Goal: Task Accomplishment & Management: Manage account settings

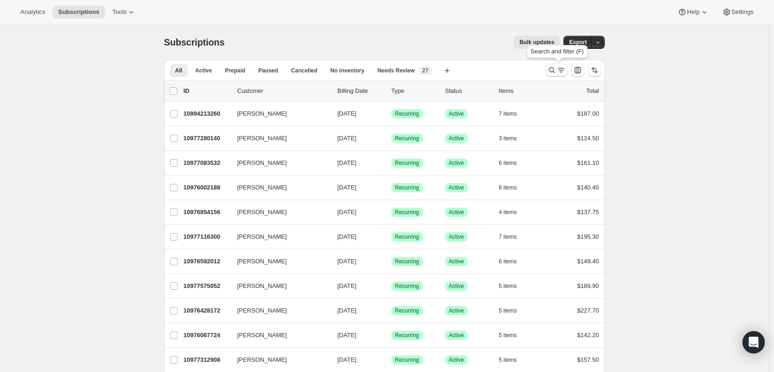
click at [567, 75] on button "Search and filter results" at bounding box center [557, 70] width 22 height 13
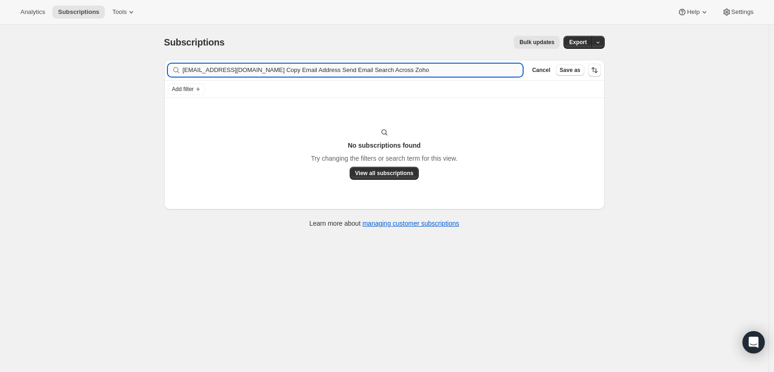
drag, startPoint x: 425, startPoint y: 70, endPoint x: 269, endPoint y: 71, distance: 156.8
click at [269, 71] on input "andersonanne06@gmail.com Copy Email Address Send Email Search Across Zoho" at bounding box center [353, 70] width 341 height 13
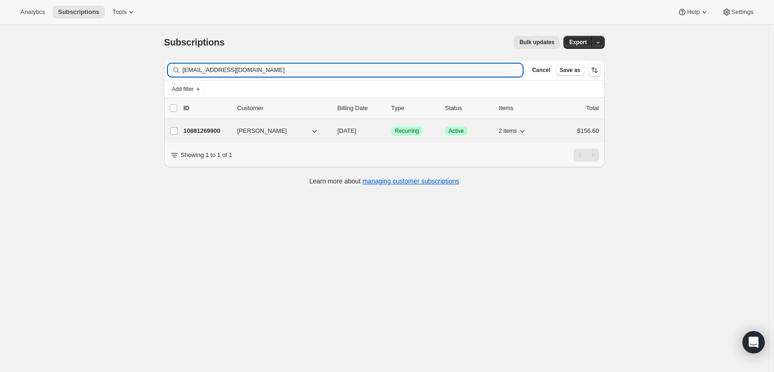
type input "andersonanne06@gmail.com"
drag, startPoint x: 206, startPoint y: 129, endPoint x: 284, endPoint y: 129, distance: 78.0
click at [206, 129] on p "10881269900" at bounding box center [207, 130] width 46 height 9
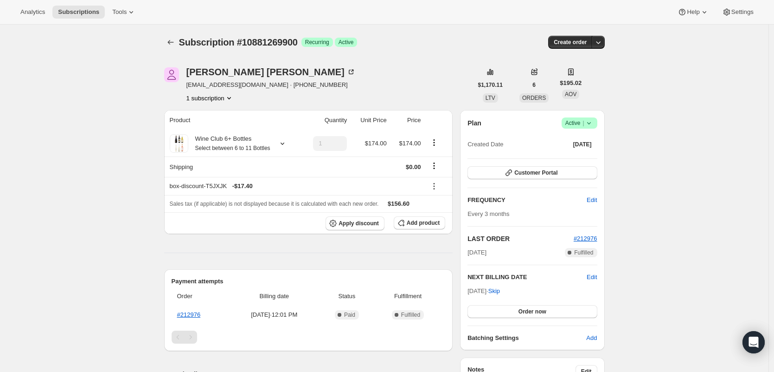
click at [584, 125] on span "|" at bounding box center [583, 122] width 1 height 7
click at [582, 154] on span "Cancel subscription" at bounding box center [579, 157] width 52 height 7
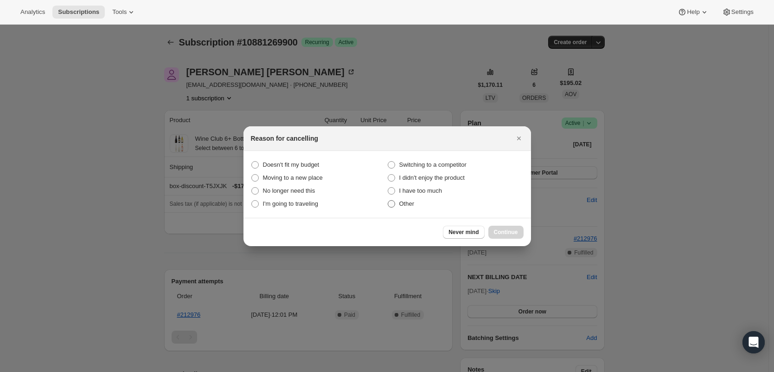
drag, startPoint x: 407, startPoint y: 200, endPoint x: 426, endPoint y: 209, distance: 21.4
click at [407, 201] on span "Other" at bounding box center [406, 203] width 15 height 7
click at [388, 200] on input "Other" at bounding box center [388, 200] width 0 height 0
radio input "true"
click at [518, 234] on span "Continue" at bounding box center [506, 231] width 24 height 7
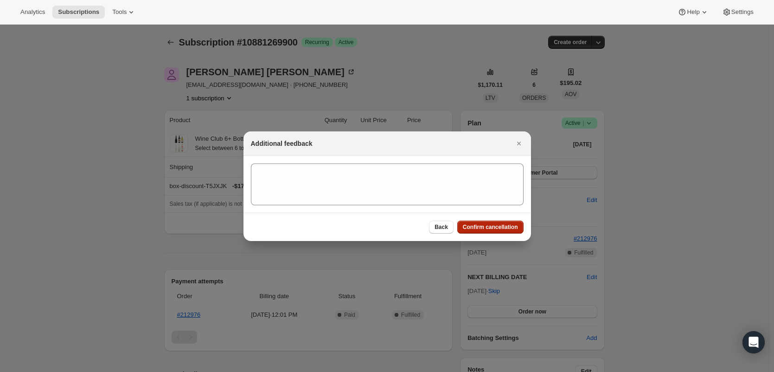
click at [514, 230] on button "Confirm cancellation" at bounding box center [490, 226] width 66 height 13
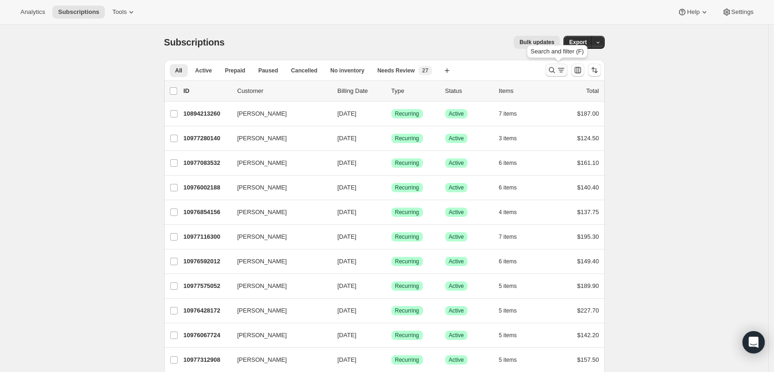
click at [562, 69] on icon "Search and filter results" at bounding box center [561, 69] width 9 height 9
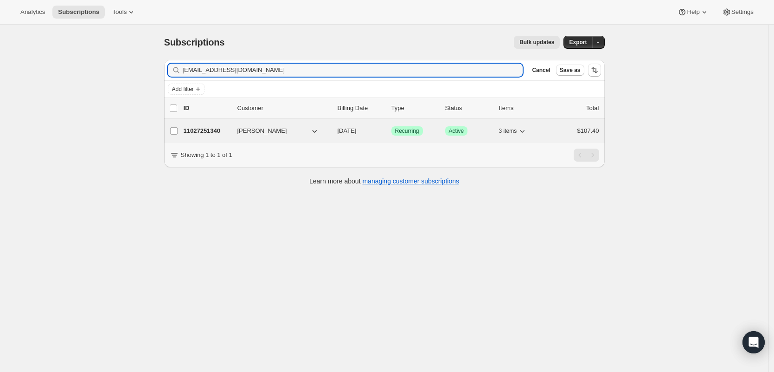
type input "dhardy4533@yahoo.com"
click at [198, 132] on p "11027251340" at bounding box center [207, 130] width 46 height 9
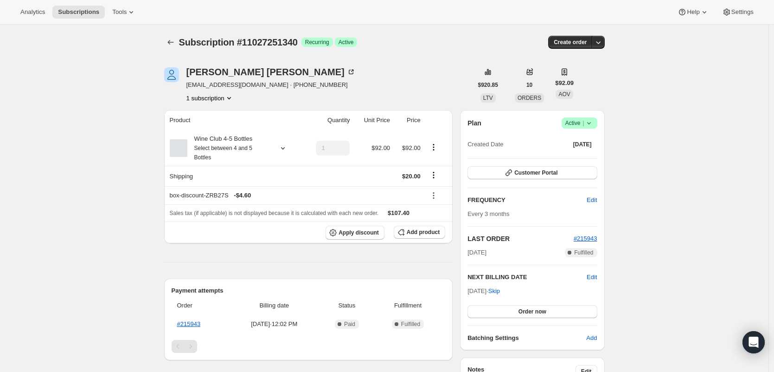
click at [591, 125] on icon at bounding box center [589, 122] width 9 height 9
click at [584, 162] on button "Cancel subscription" at bounding box center [579, 156] width 58 height 15
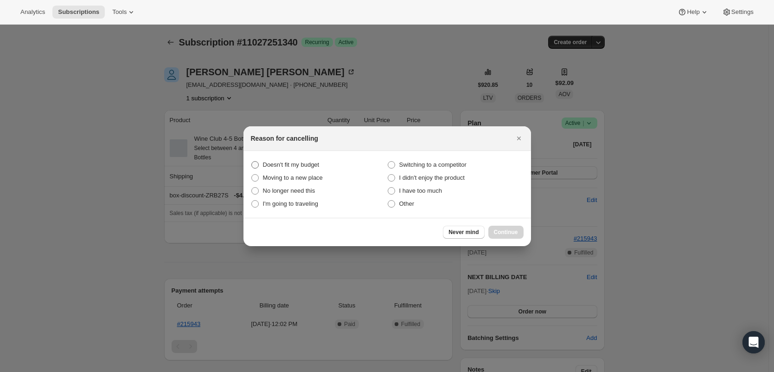
click at [302, 164] on span "Doesn't fit my budget" at bounding box center [291, 164] width 57 height 7
click at [252, 161] on budget "Doesn't fit my budget" at bounding box center [251, 161] width 0 height 0
radio budget "true"
click at [505, 229] on span "Continue" at bounding box center [506, 231] width 24 height 7
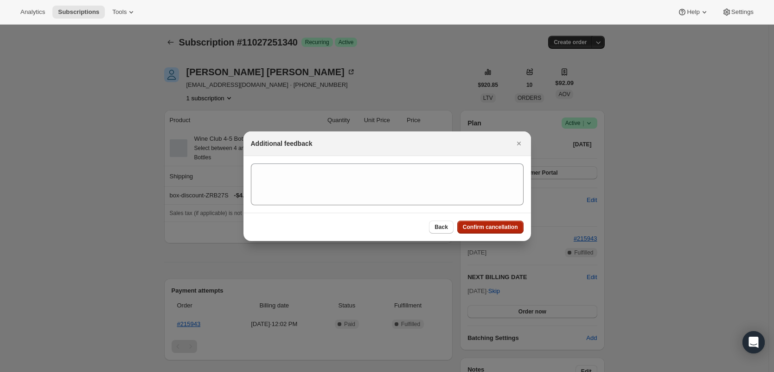
click at [505, 228] on span "Confirm cancellation" at bounding box center [490, 226] width 55 height 7
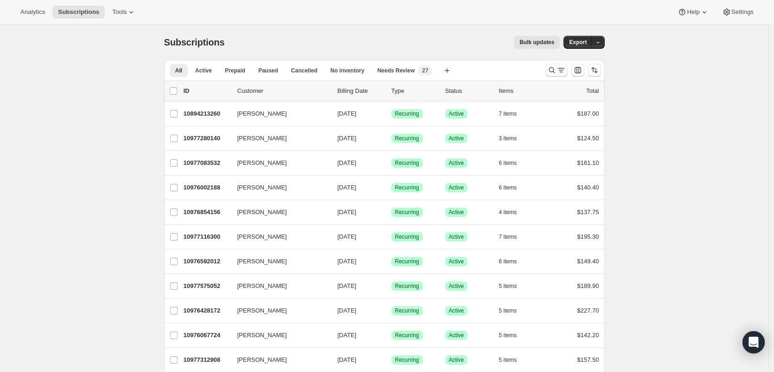
click at [562, 69] on icon "Search and filter results" at bounding box center [561, 69] width 9 height 9
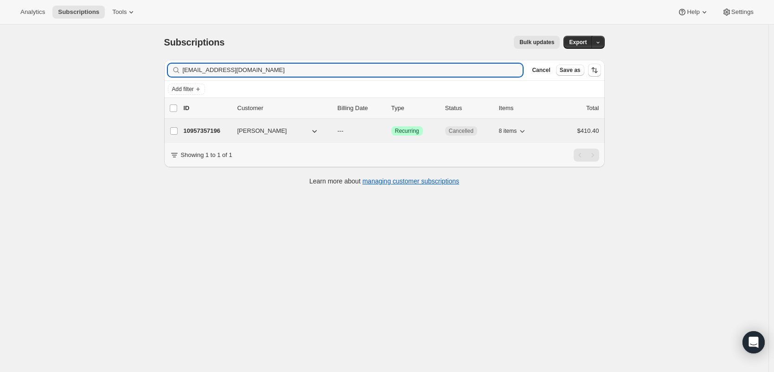
type input "kathrynourswiley@gmail.com"
click at [193, 130] on p "10957357196" at bounding box center [207, 130] width 46 height 9
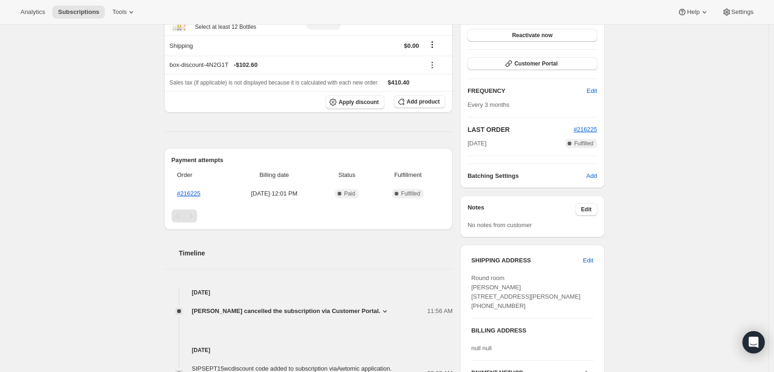
scroll to position [174, 0]
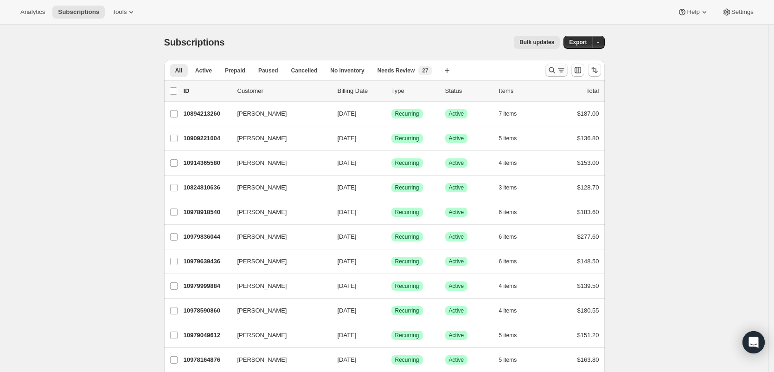
click at [554, 71] on icon "Search and filter results" at bounding box center [552, 69] width 9 height 9
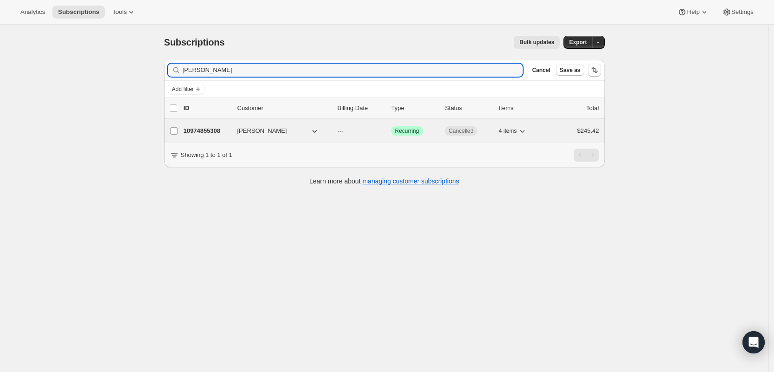
type input "[PERSON_NAME]"
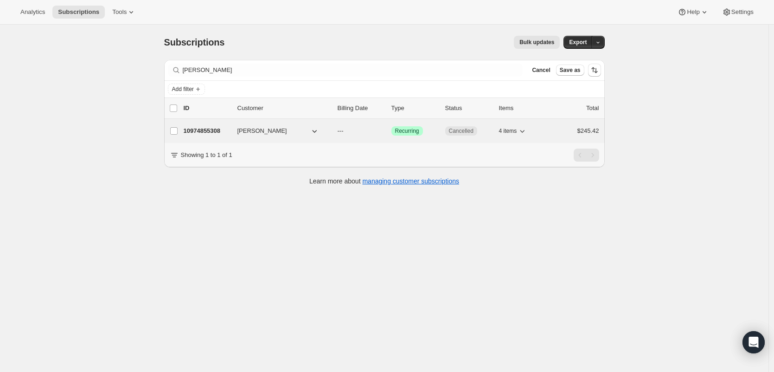
click at [214, 128] on p "10974855308" at bounding box center [207, 130] width 46 height 9
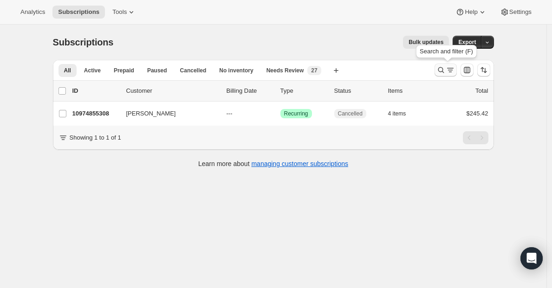
click at [444, 71] on icon "Search and filter results" at bounding box center [440, 69] width 9 height 9
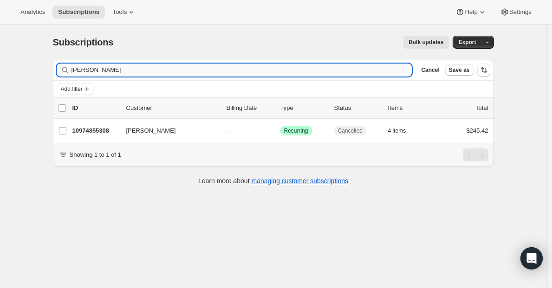
click at [234, 74] on input "[PERSON_NAME]" at bounding box center [241, 70] width 341 height 13
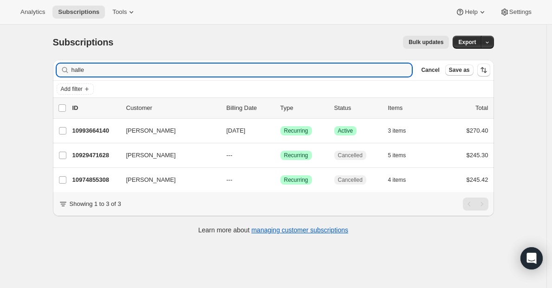
type input "halle"
